Goal: Information Seeking & Learning: Learn about a topic

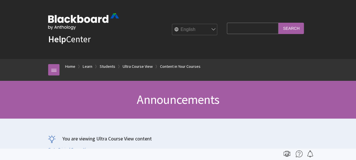
scroll to position [735, 0]
click at [247, 27] on input "Search Query" at bounding box center [253, 28] width 52 height 11
type input "notifications"
click at [291, 24] on input "Search" at bounding box center [292, 28] width 26 height 11
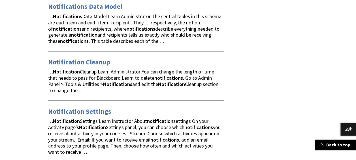
scroll to position [397, 0]
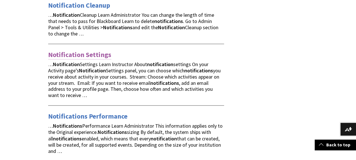
click at [68, 50] on link "Notification Settings" at bounding box center [79, 54] width 63 height 9
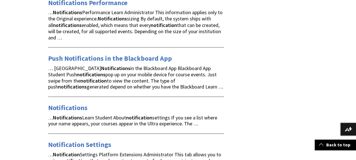
scroll to position [567, 0]
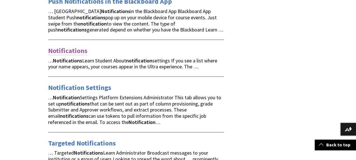
click at [73, 46] on link "Notifications" at bounding box center [67, 50] width 39 height 9
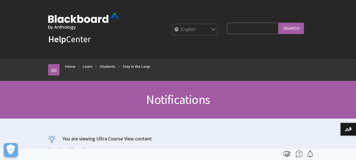
click at [248, 31] on input "Search Query" at bounding box center [253, 28] width 52 height 11
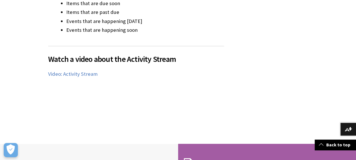
scroll to position [1275, 0]
